Goal: Information Seeking & Learning: Learn about a topic

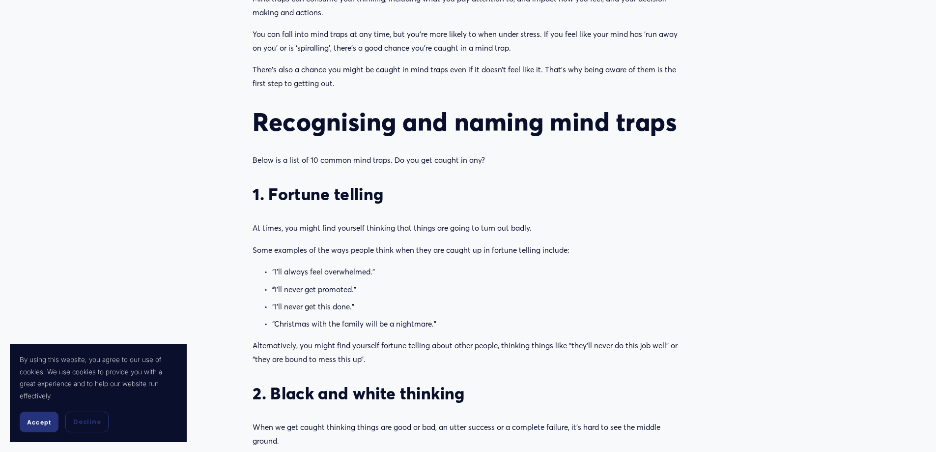
scroll to position [688, 0]
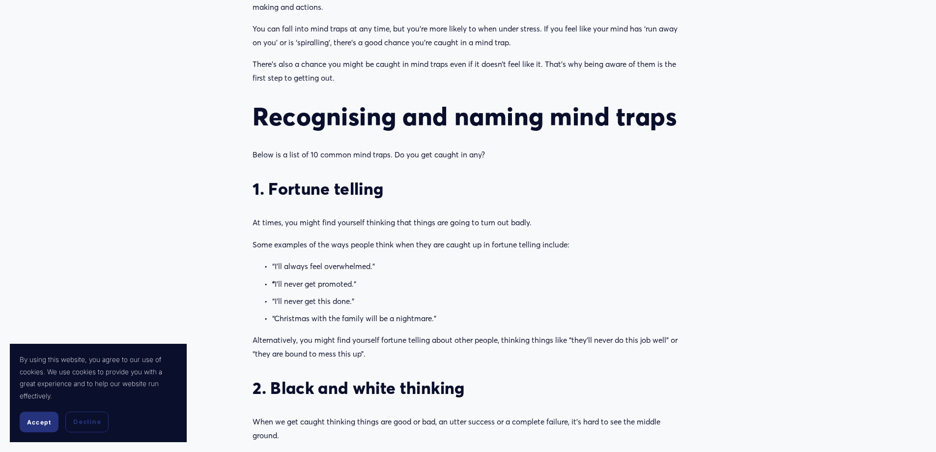
drag, startPoint x: 29, startPoint y: 422, endPoint x: 20, endPoint y: 395, distance: 28.0
click at [29, 422] on span "Accept" at bounding box center [39, 421] width 24 height 7
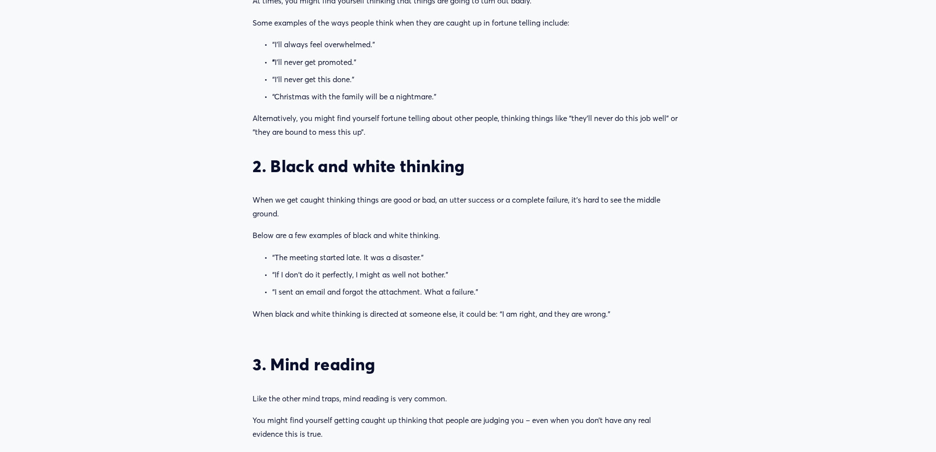
scroll to position [934, 0]
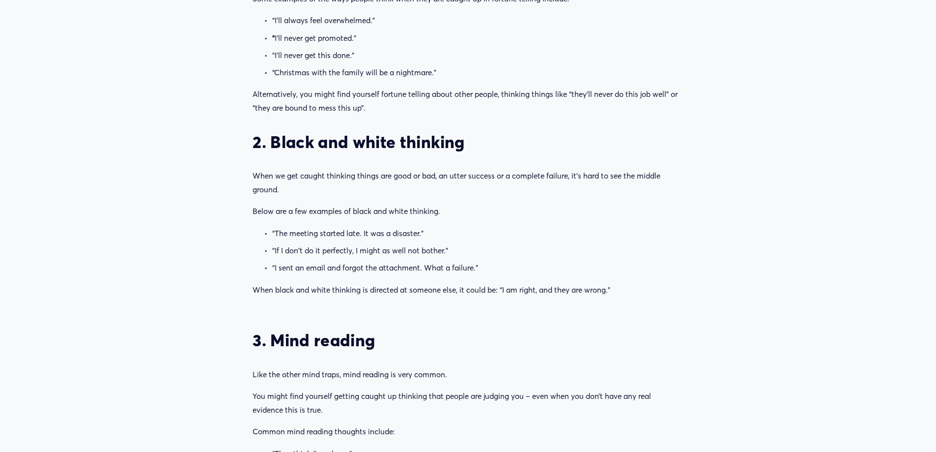
drag, startPoint x: 273, startPoint y: 139, endPoint x: 517, endPoint y: 139, distance: 244.7
click at [517, 139] on h3 "2. Black and white thinking" at bounding box center [468, 142] width 430 height 21
drag, startPoint x: 269, startPoint y: 234, endPoint x: 486, endPoint y: 268, distance: 219.3
click at [486, 268] on ul "“The meeting started late. It was a disaster.” “If I don't do it perfectly, I m…" at bounding box center [468, 251] width 430 height 48
copy ul "“The meeting started late. It was a disaster.” “If I don't do it perfectly, I m…"
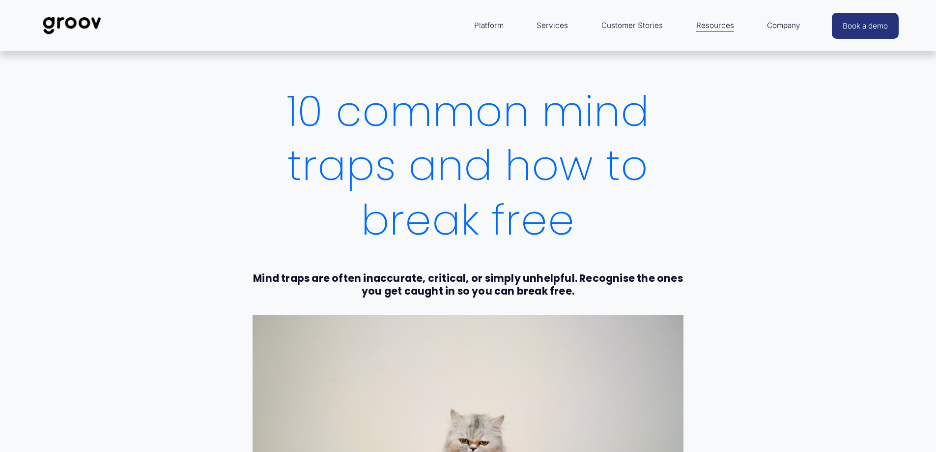
scroll to position [0, 0]
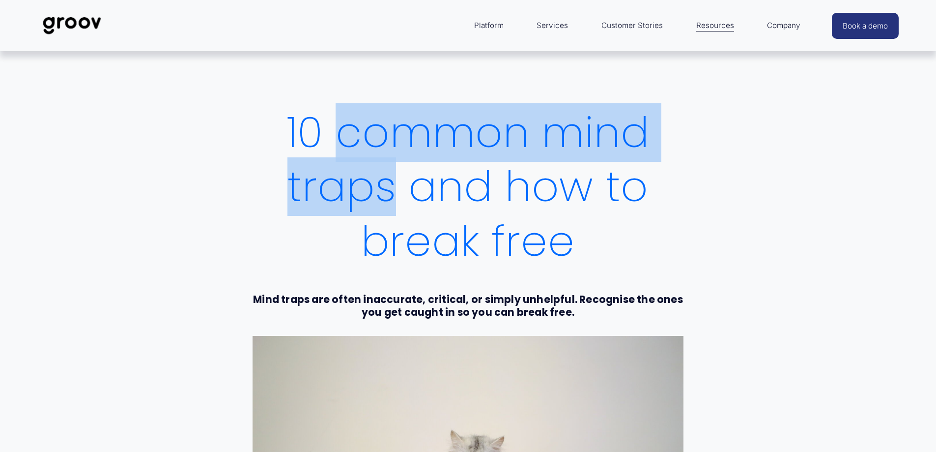
drag, startPoint x: 340, startPoint y: 130, endPoint x: 388, endPoint y: 188, distance: 74.7
click at [388, 188] on h1 "10 common mind traps and how to break free" at bounding box center [468, 187] width 430 height 163
copy h1 "common mind traps"
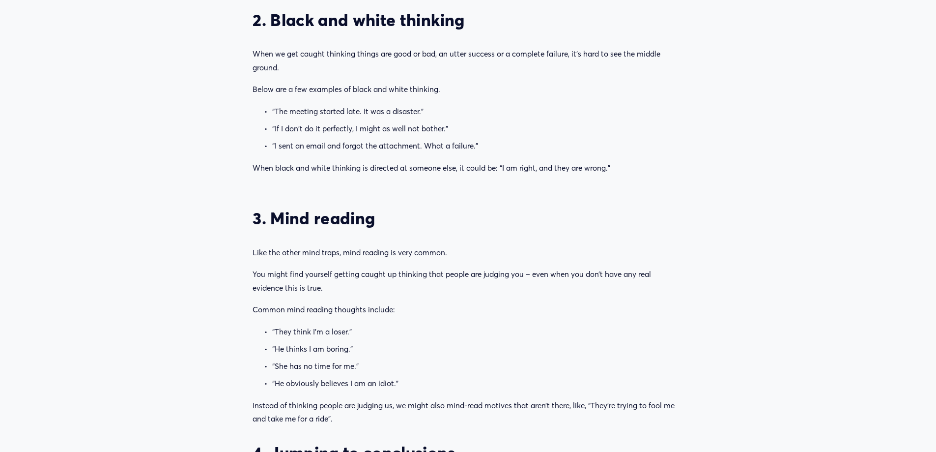
scroll to position [1032, 0]
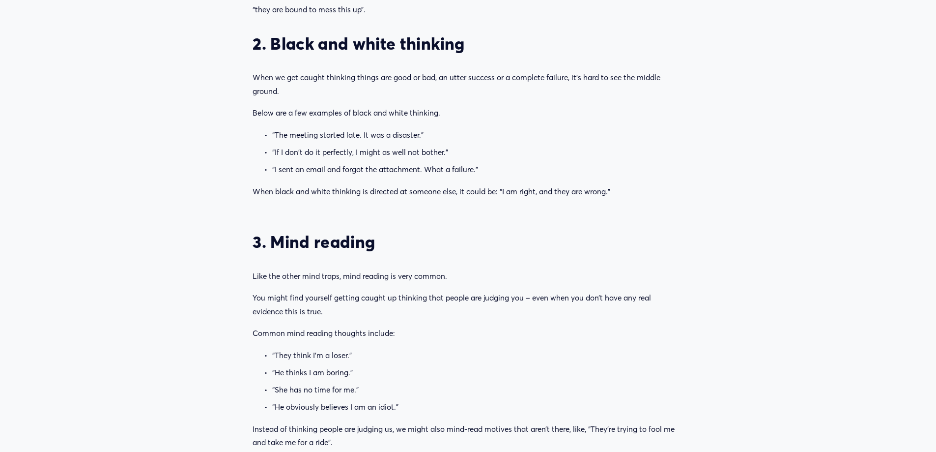
drag, startPoint x: 297, startPoint y: 91, endPoint x: 250, endPoint y: 74, distance: 50.7
copy p "When we get caught thinking things are good or bad, an utter success or a compl…"
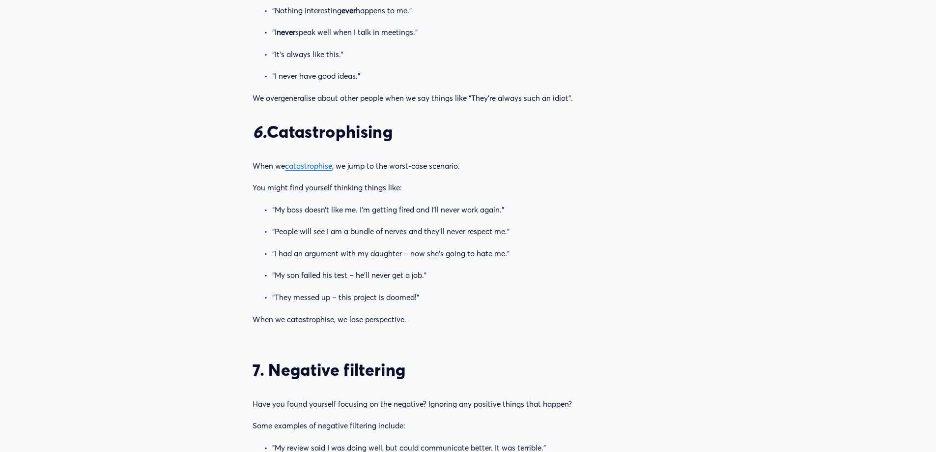
scroll to position [1818, 0]
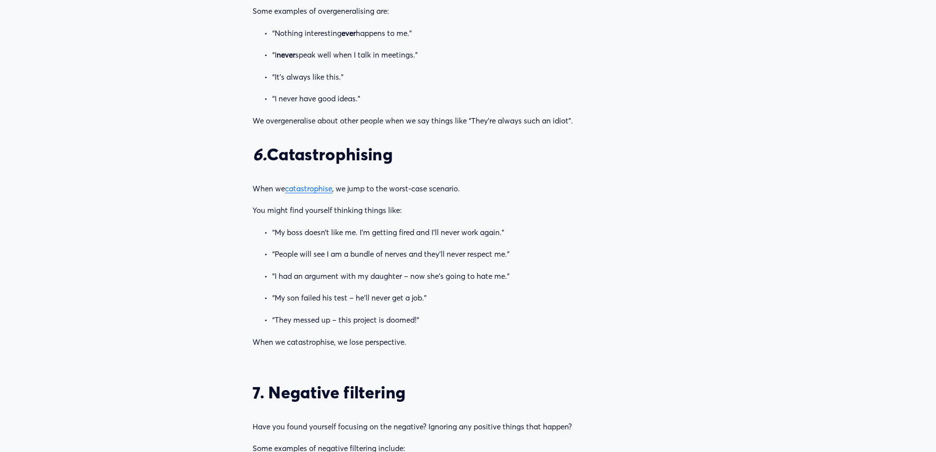
click at [347, 155] on h3 "6. Catastrophising" at bounding box center [468, 154] width 430 height 21
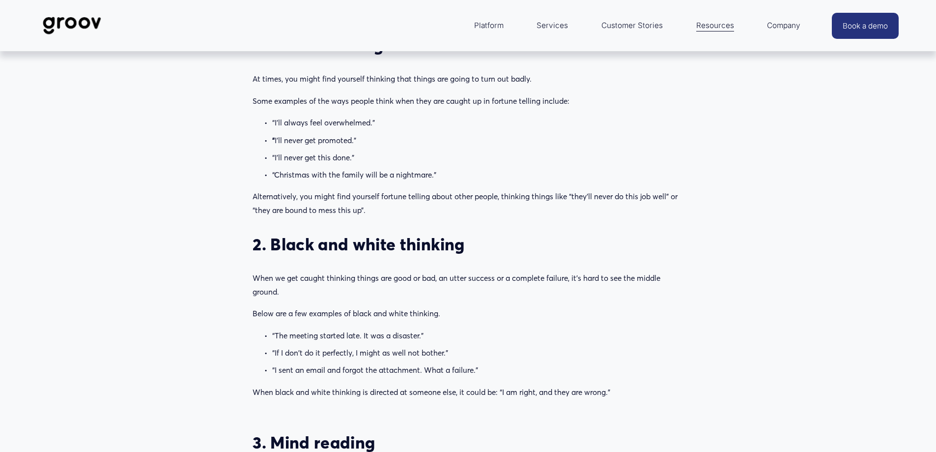
scroll to position [737, 0]
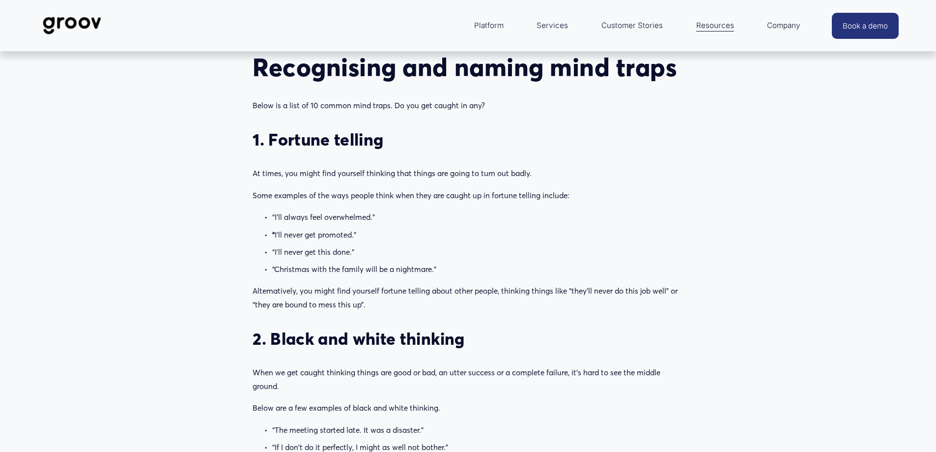
click at [297, 140] on h3 "1. Fortune telling" at bounding box center [468, 139] width 430 height 21
click at [360, 139] on h3 "1. Fortune telling" at bounding box center [468, 139] width 430 height 21
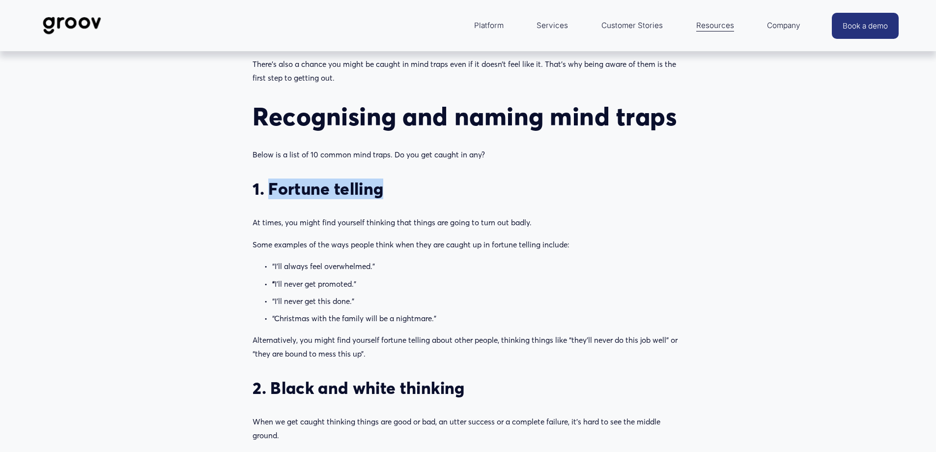
copy h3 "Fortune telling"
drag, startPoint x: 250, startPoint y: 223, endPoint x: 539, endPoint y: 219, distance: 289.4
click at [539, 219] on div "We all get caught in mind traps sometimes. Mind traps are also known as ‘thinki…" at bounding box center [467, 246] width 447 height 607
click at [534, 212] on div "We all get caught in mind traps sometimes. Mind traps are also known as ‘thinki…" at bounding box center [468, 246] width 430 height 591
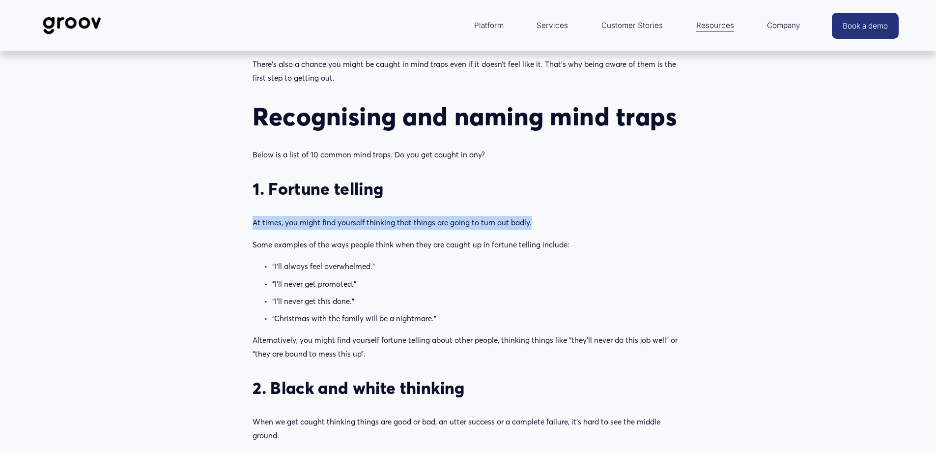
drag, startPoint x: 530, startPoint y: 221, endPoint x: 251, endPoint y: 224, distance: 279.1
click at [251, 224] on div "We all get caught in mind traps sometimes. Mind traps are also known as ‘thinki…" at bounding box center [467, 246] width 447 height 607
copy p "At times, you might find yourself thinking that things are going to turn out ba…"
drag, startPoint x: 263, startPoint y: 283, endPoint x: 491, endPoint y: 315, distance: 229.9
click at [491, 315] on ul "“I’ll always feel overwhelmed.” “ I’ll never get promoted.” “I’ll never get thi…" at bounding box center [468, 291] width 430 height 65
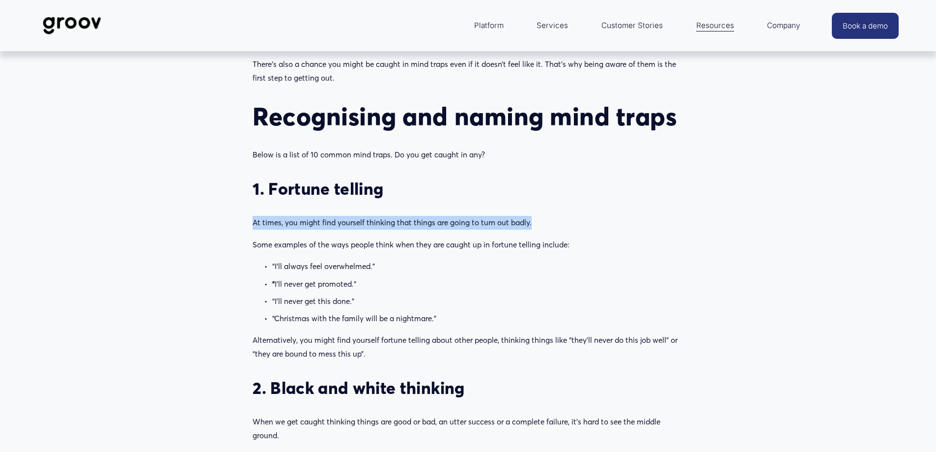
copy ul "“ I’ll never get promoted.” “I’ll never get this done.” “Christmas with the fam…"
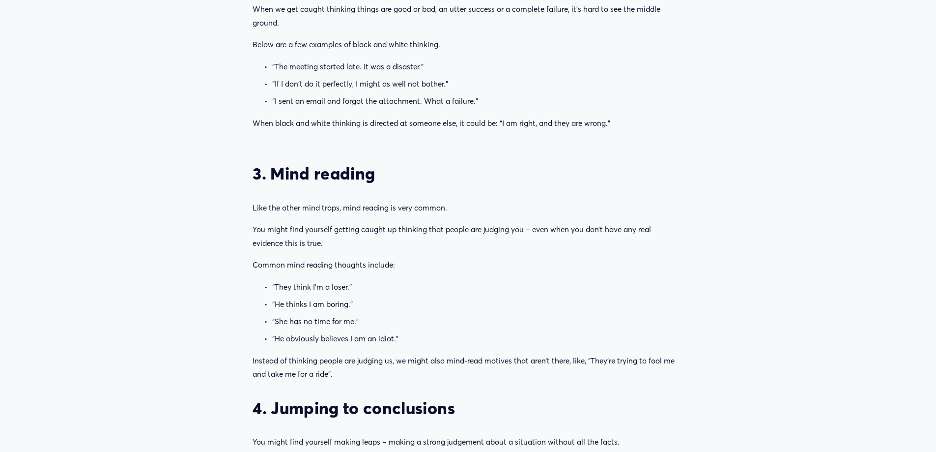
scroll to position [1130, 0]
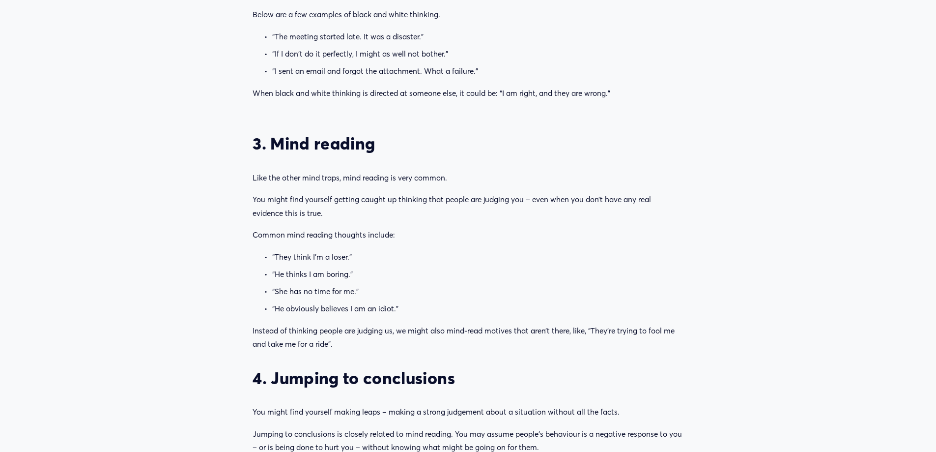
drag, startPoint x: 271, startPoint y: 143, endPoint x: 395, endPoint y: 141, distance: 124.3
click at [395, 141] on h3 "3. Mind reading" at bounding box center [468, 143] width 430 height 21
click at [361, 133] on h3 "3. Mind reading" at bounding box center [468, 143] width 430 height 21
drag, startPoint x: 371, startPoint y: 135, endPoint x: 272, endPoint y: 137, distance: 98.8
click at [272, 137] on h3 "3. Mind reading" at bounding box center [468, 143] width 430 height 21
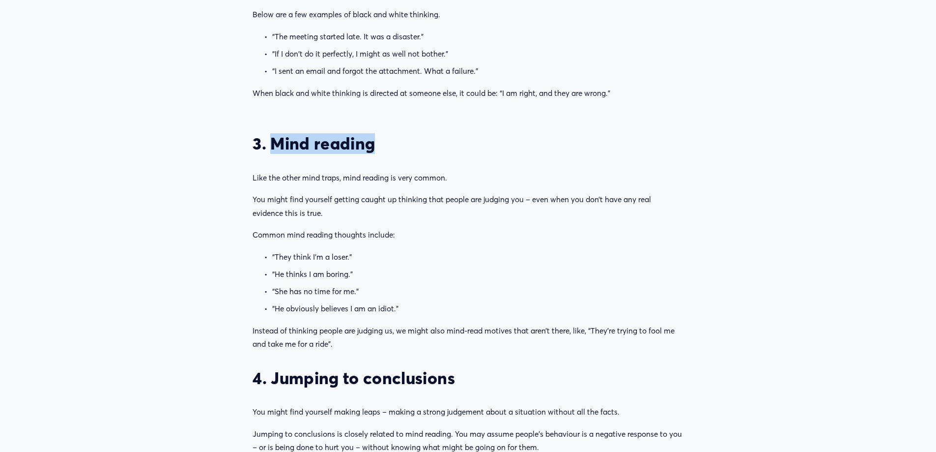
copy h3 "Mind reading"
click at [308, 251] on p "“They think I’m a loser.”" at bounding box center [477, 257] width 411 height 14
drag, startPoint x: 260, startPoint y: 258, endPoint x: 413, endPoint y: 273, distance: 154.0
click at [413, 273] on ul "“They think I’m a loser.” “He thinks I am boring.” “She has no time for me.” “H…" at bounding box center [468, 282] width 430 height 65
click at [399, 293] on p "“She has no time for me.”" at bounding box center [477, 292] width 411 height 14
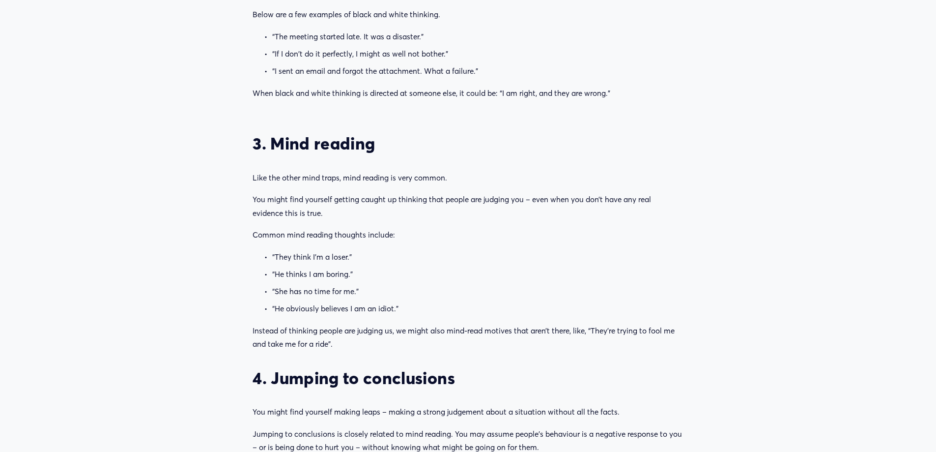
drag, startPoint x: 419, startPoint y: 307, endPoint x: 284, endPoint y: 289, distance: 136.2
click at [284, 289] on ul "“They think I’m a loser.” “He thinks I am boring.” “She has no time for me.” “H…" at bounding box center [468, 282] width 430 height 65
click at [384, 286] on p "“She has no time for me.”" at bounding box center [477, 292] width 411 height 14
drag, startPoint x: 310, startPoint y: 278, endPoint x: 269, endPoint y: 257, distance: 45.9
click at [269, 257] on ul "“They think I’m a loser.” “He thinks I am boring.” “She has no time for me.” “H…" at bounding box center [468, 282] width 430 height 65
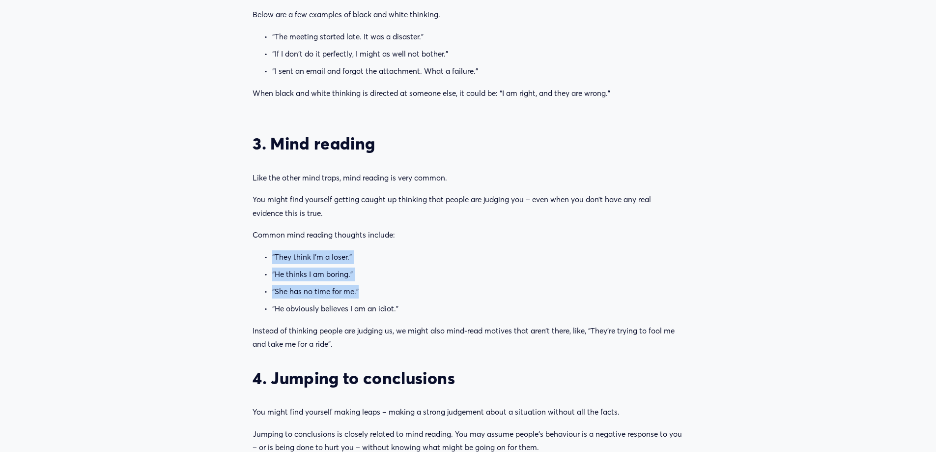
copy ul "“They think I’m a loser.” “He thinks I am boring.” “She has no time for me.”"
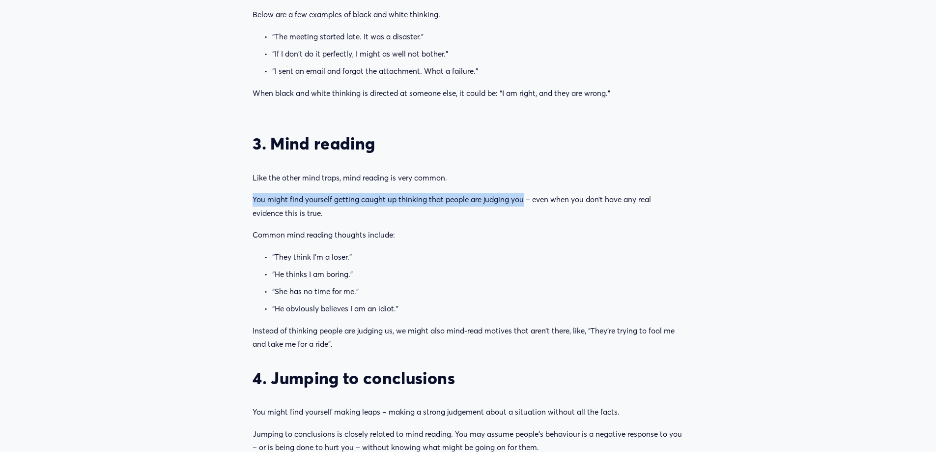
drag, startPoint x: 247, startPoint y: 199, endPoint x: 522, endPoint y: 204, distance: 275.2
copy p "You might find yourself getting caught up thinking that people are judging you"
drag, startPoint x: 330, startPoint y: 212, endPoint x: 255, endPoint y: 197, distance: 77.3
click at [255, 197] on p "You might find yourself getting caught up thinking that people are judging you …" at bounding box center [468, 206] width 430 height 27
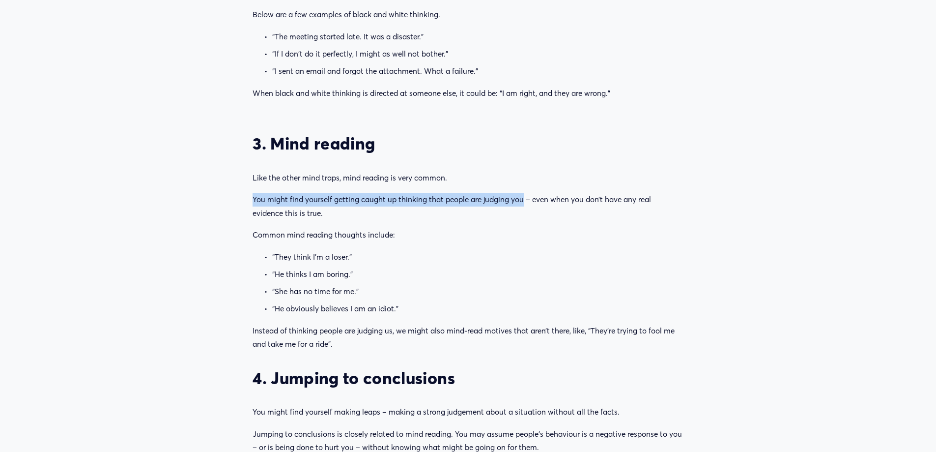
copy p "You might find yourself getting caught up thinking that people are judging you …"
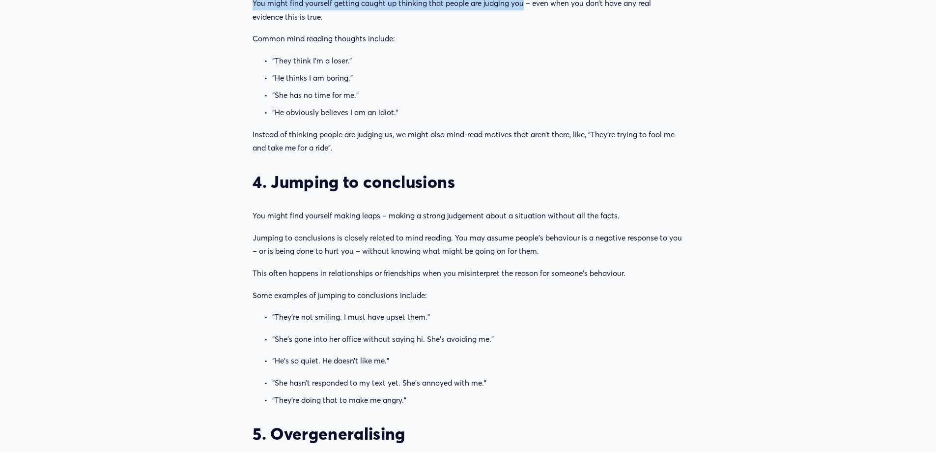
scroll to position [1327, 0]
drag, startPoint x: 274, startPoint y: 178, endPoint x: 466, endPoint y: 187, distance: 192.3
click at [466, 187] on h3 "4. Jumping to conclusions" at bounding box center [468, 181] width 430 height 21
click at [456, 181] on h3 "4. Jumping to conclusions" at bounding box center [468, 181] width 430 height 21
drag, startPoint x: 362, startPoint y: 180, endPoint x: 285, endPoint y: 181, distance: 77.6
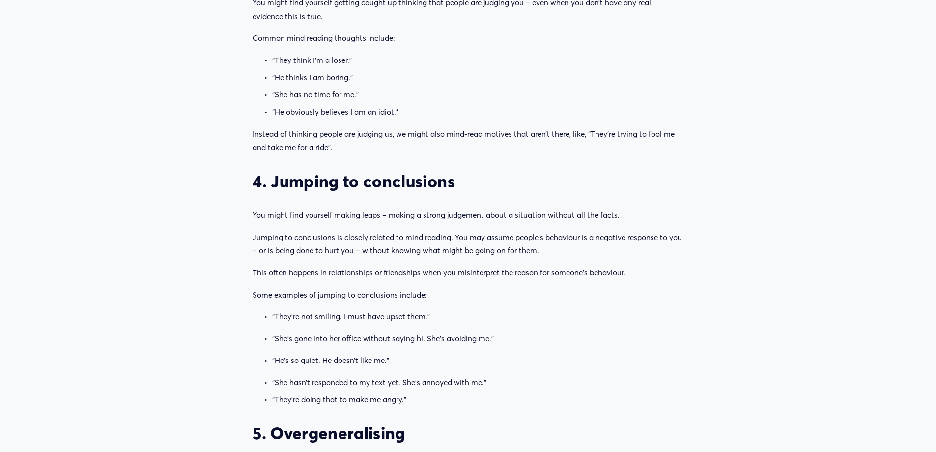
click at [355, 181] on h3 "4. Jumping to conclusions" at bounding box center [468, 181] width 430 height 21
click at [282, 182] on h3 "4. Jumping to conclusions" at bounding box center [468, 181] width 430 height 21
drag, startPoint x: 275, startPoint y: 179, endPoint x: 455, endPoint y: 184, distance: 179.9
click at [455, 184] on h3 "4. Jumping to conclusions" at bounding box center [468, 181] width 430 height 21
click at [374, 226] on div "3. Mind reading Like the other mind traps, mind reading is very common. You mig…" at bounding box center [468, 388] width 430 height 903
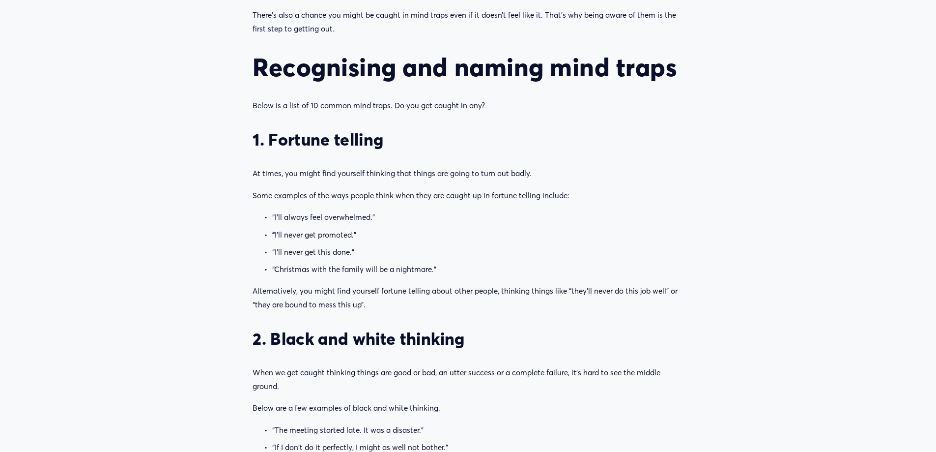
scroll to position [884, 0]
